Goal: Check status: Check status

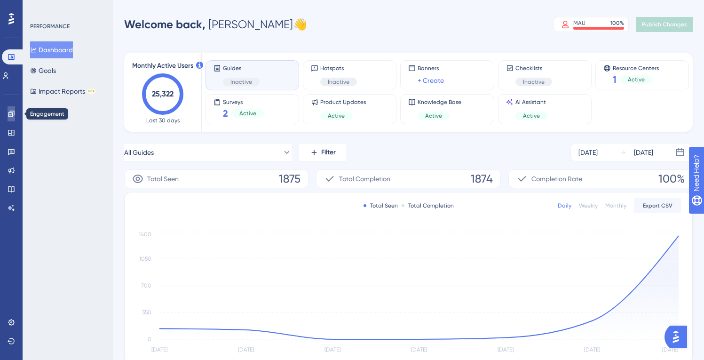
click at [12, 115] on icon at bounding box center [12, 114] width 8 height 8
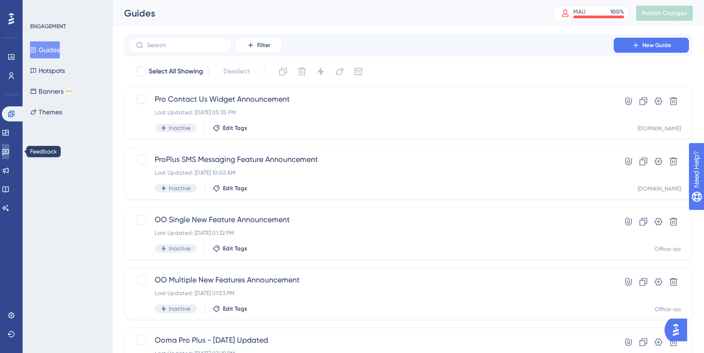
click at [9, 151] on icon at bounding box center [6, 152] width 8 height 8
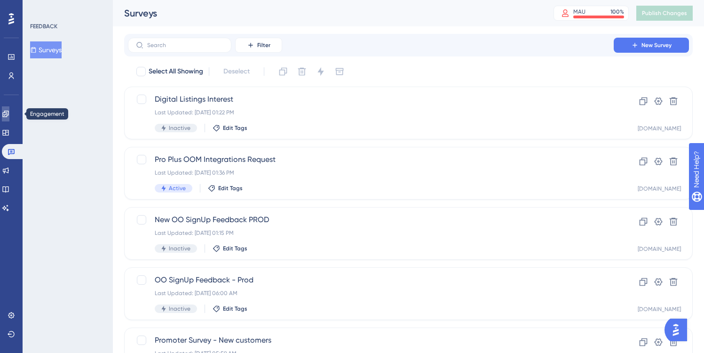
click at [9, 113] on icon at bounding box center [6, 114] width 8 height 8
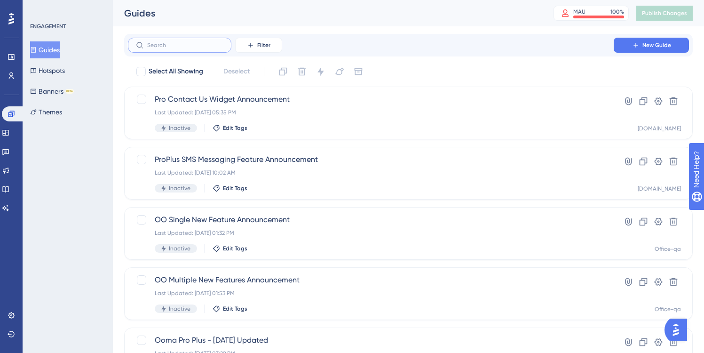
click at [187, 44] on input "text" at bounding box center [185, 45] width 76 height 7
click at [258, 43] on span "Filter" at bounding box center [263, 45] width 13 height 8
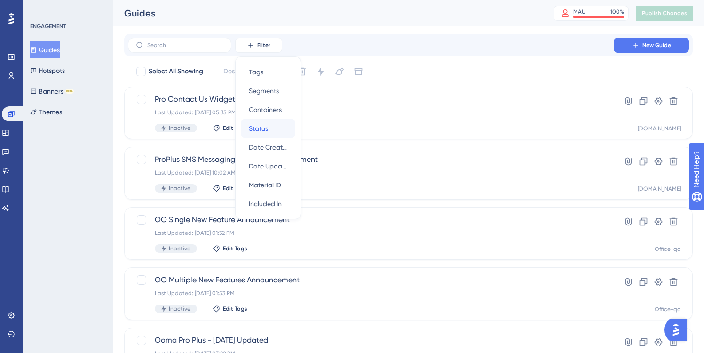
click at [265, 129] on span "Status" at bounding box center [258, 128] width 19 height 11
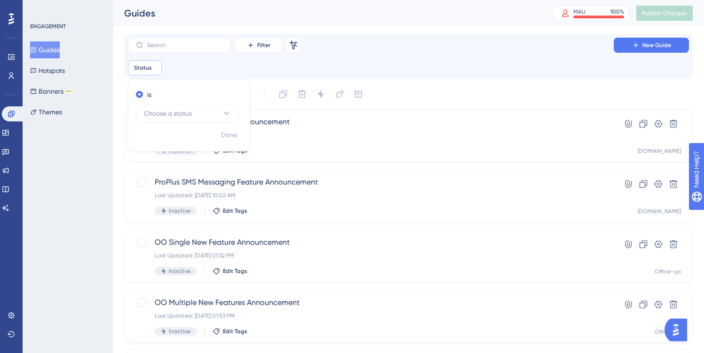
click at [57, 144] on div "ENGAGEMENT Guides Hotspots Banners BETA Themes" at bounding box center [68, 176] width 90 height 353
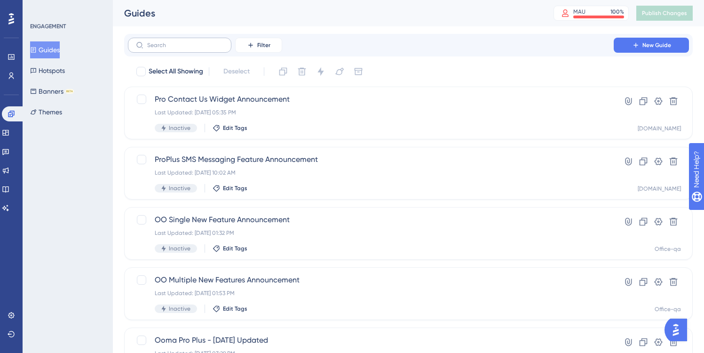
click at [162, 40] on label at bounding box center [179, 45] width 103 height 15
click at [162, 42] on input "text" at bounding box center [185, 45] width 76 height 7
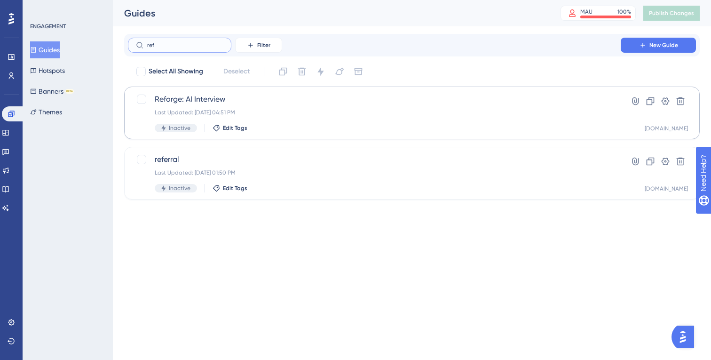
type input "ref"
click at [201, 98] on span "Reforge: AI Interview" at bounding box center [374, 99] width 439 height 11
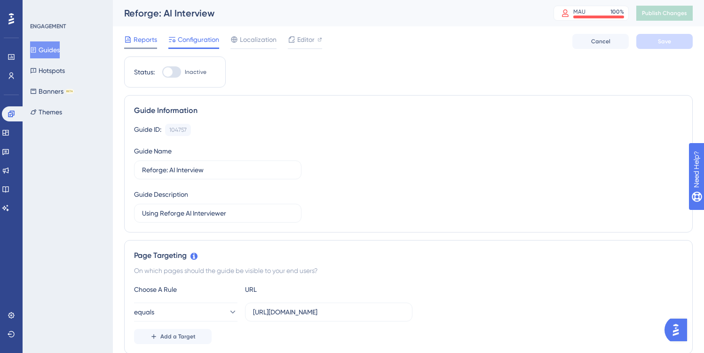
click at [139, 38] on span "Reports" at bounding box center [146, 39] width 24 height 11
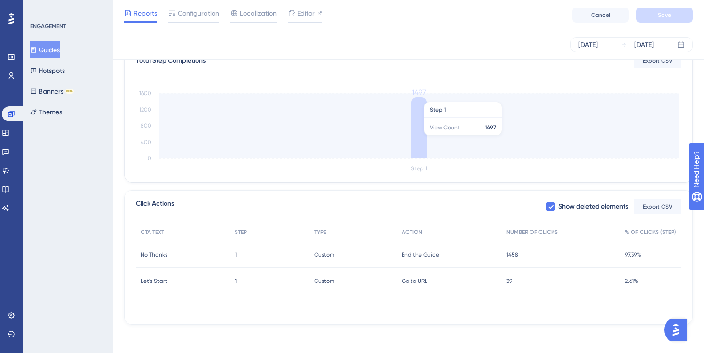
scroll to position [243, 0]
